Goal: Transaction & Acquisition: Obtain resource

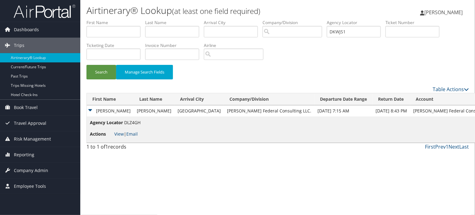
type input "DKWJS1"
drag, startPoint x: 359, startPoint y: 29, endPoint x: 276, endPoint y: 27, distance: 83.4
click at [280, 19] on ul "First Name Last Name Departure City Arrival City Company/Division Airport/City …" at bounding box center [277, 19] width 382 height 0
click at [93, 76] on button "Search" at bounding box center [101, 72] width 30 height 15
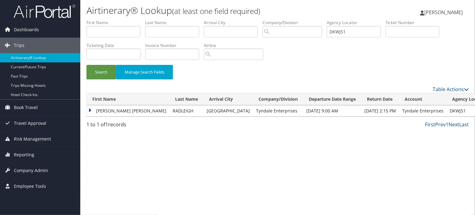
click at [104, 110] on td "MICHELLE MARIE" at bounding box center [128, 110] width 83 height 11
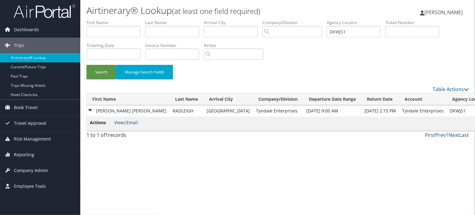
click at [117, 123] on link "View" at bounding box center [119, 122] width 10 height 6
click at [27, 172] on span "Company Admin" at bounding box center [31, 170] width 34 height 15
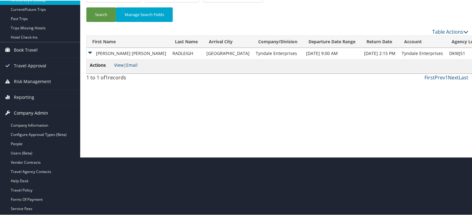
scroll to position [82, 0]
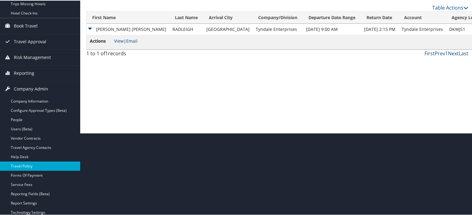
click at [26, 167] on link "Travel Policy" at bounding box center [40, 165] width 80 height 9
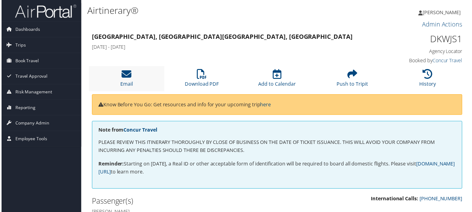
click at [130, 80] on li "Email" at bounding box center [126, 79] width 76 height 25
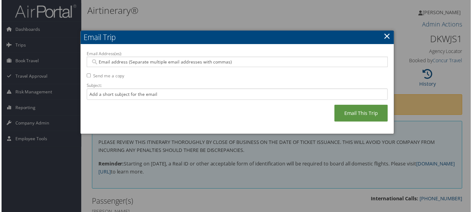
click at [200, 55] on label "Email Address(es):" at bounding box center [237, 54] width 303 height 6
click at [200, 59] on input "Email Address(es):" at bounding box center [237, 62] width 295 height 6
paste input "[EMAIL_ADDRESS][DOMAIN_NAME]"
type input "[EMAIL_ADDRESS][DOMAIN_NAME]"
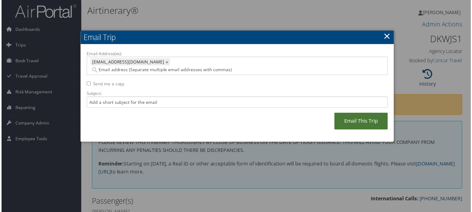
click at [340, 118] on link "Email This Trip" at bounding box center [362, 122] width 54 height 17
